Goal: Download file/media

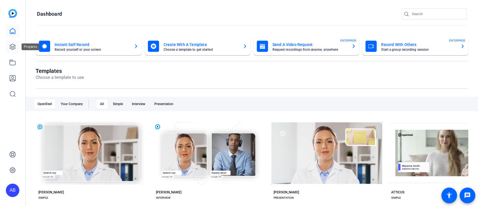
click at [14, 48] on icon at bounding box center [12, 46] width 7 height 7
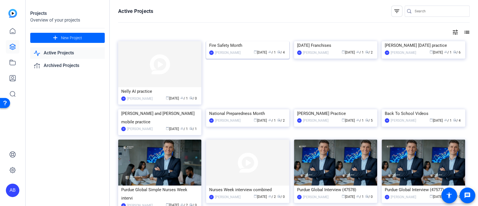
click at [267, 41] on img at bounding box center [247, 41] width 83 height 0
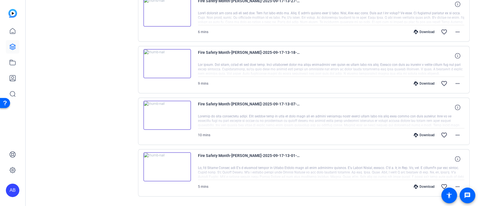
scroll to position [144, 0]
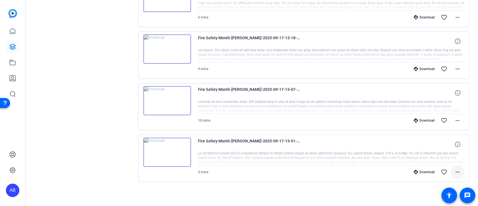
click at [455, 171] on mat-icon "more_horiz" at bounding box center [458, 172] width 7 height 7
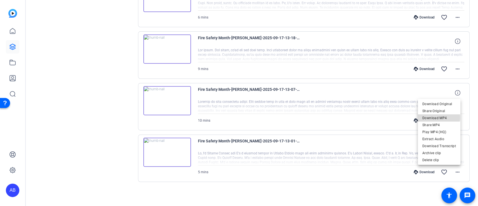
click at [439, 117] on span "Download MP4" at bounding box center [440, 117] width 34 height 7
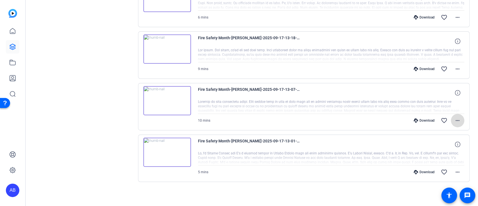
click at [457, 119] on mat-icon "more_horiz" at bounding box center [458, 120] width 7 height 7
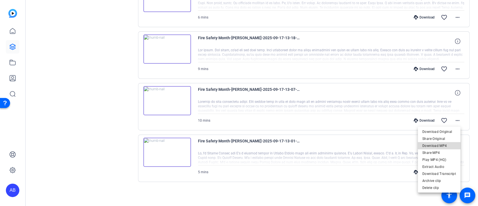
click at [443, 145] on span "Download MP4" at bounding box center [440, 145] width 34 height 7
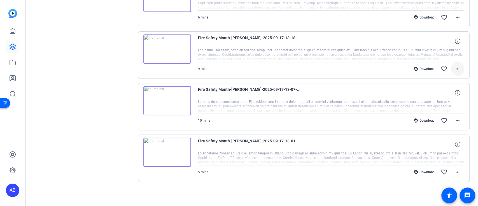
click at [455, 67] on mat-icon "more_horiz" at bounding box center [458, 69] width 7 height 7
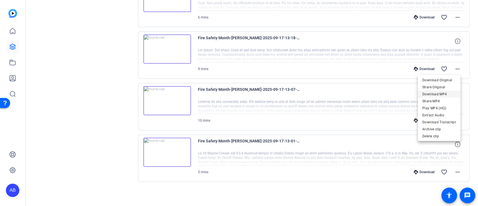
click at [443, 92] on span "Download MP4" at bounding box center [440, 94] width 34 height 7
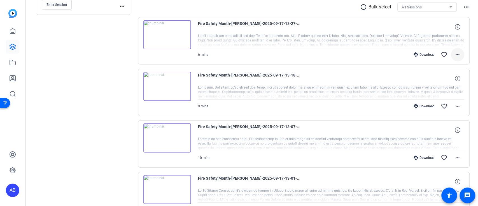
scroll to position [69, 0]
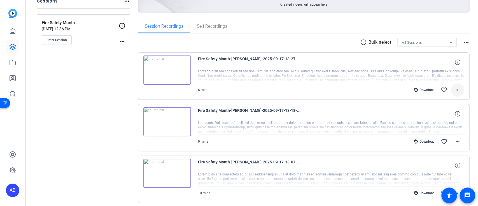
click at [455, 55] on div "Fire Safety Month-[PERSON_NAME]-2025-09-17-13-27-58-271-0 6 mins Download favor…" at bounding box center [331, 75] width 267 height 41
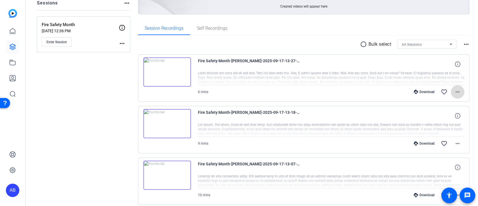
click at [455, 92] on mat-icon "more_horiz" at bounding box center [458, 92] width 7 height 7
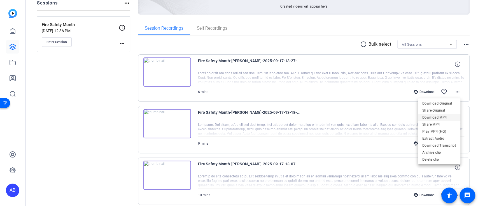
click at [443, 117] on span "Download MP4" at bounding box center [440, 117] width 34 height 7
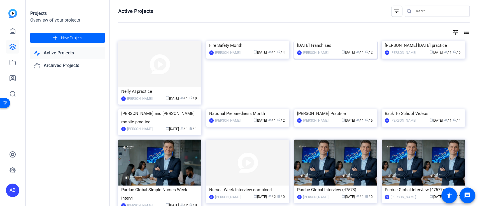
click at [318, 41] on img at bounding box center [335, 41] width 83 height 0
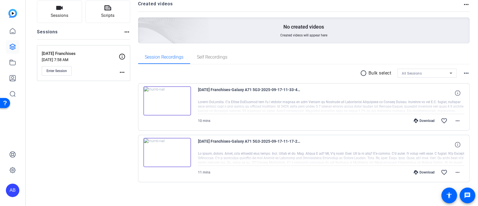
scroll to position [41, 0]
click at [455, 172] on mat-icon "more_horiz" at bounding box center [458, 171] width 7 height 7
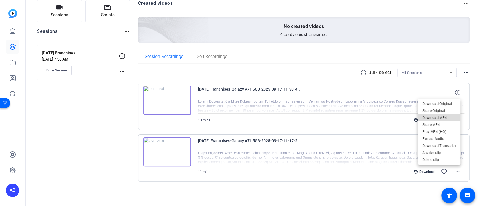
click at [430, 118] on span "Download MP4" at bounding box center [440, 117] width 34 height 7
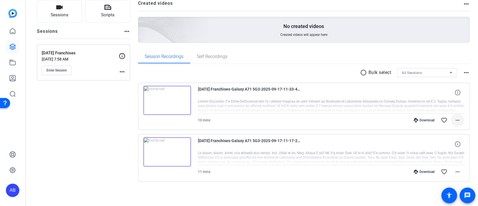
click at [455, 120] on mat-icon "more_horiz" at bounding box center [458, 120] width 7 height 7
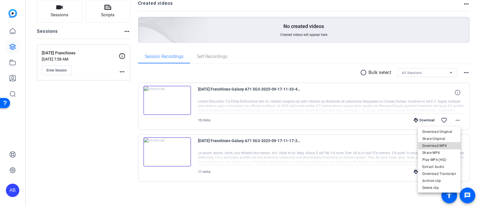
click at [442, 143] on span "Download MP4" at bounding box center [440, 145] width 34 height 7
